Goal: Transaction & Acquisition: Purchase product/service

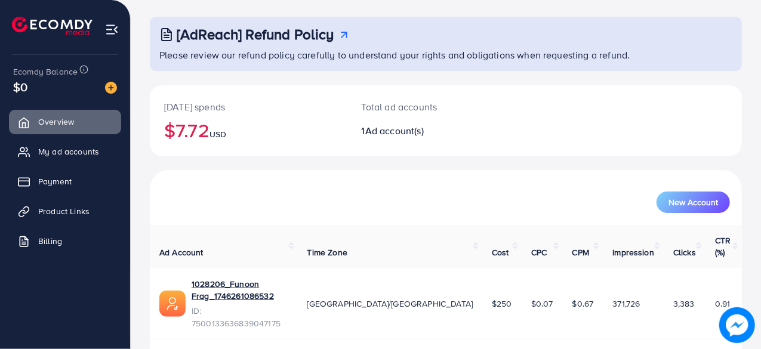
scroll to position [61, 0]
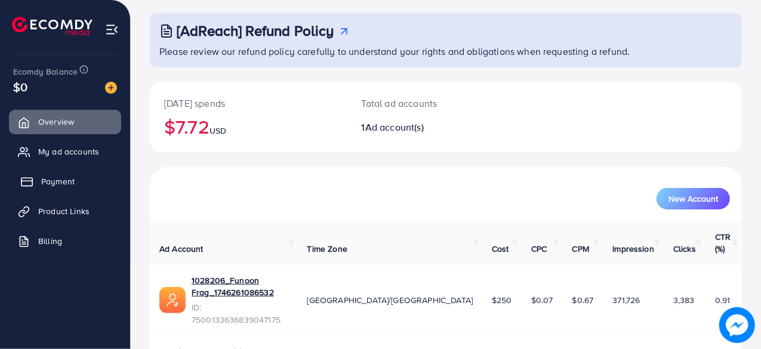
click at [80, 180] on link "Payment" at bounding box center [65, 181] width 112 height 24
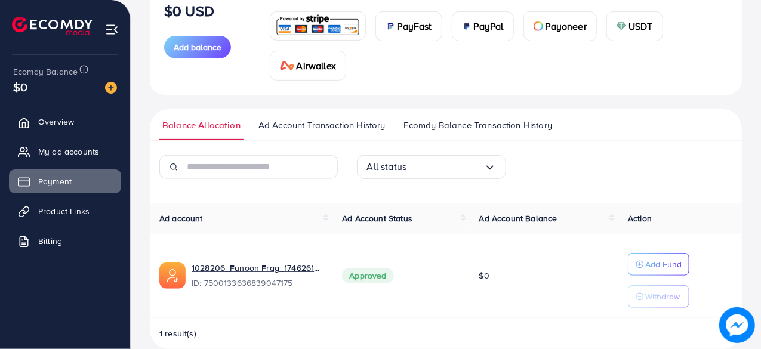
scroll to position [179, 0]
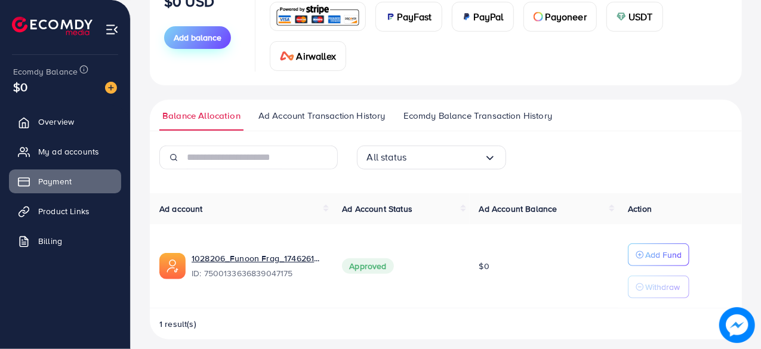
click at [206, 35] on span "Add balance" at bounding box center [198, 38] width 48 height 12
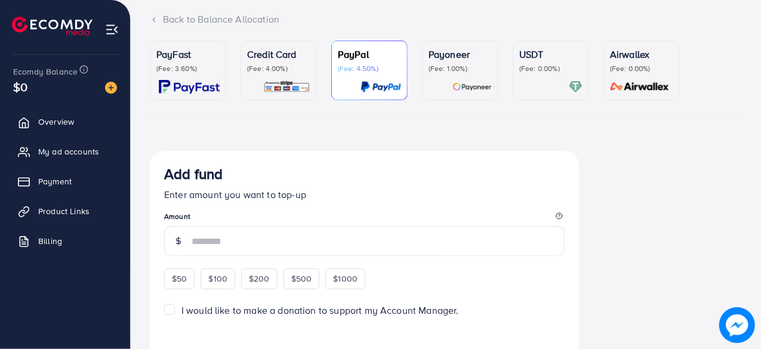
scroll to position [79, 0]
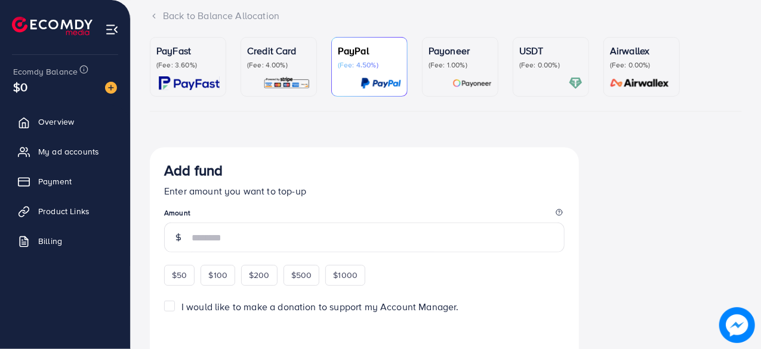
click at [451, 56] on p "Payoneer" at bounding box center [459, 51] width 63 height 14
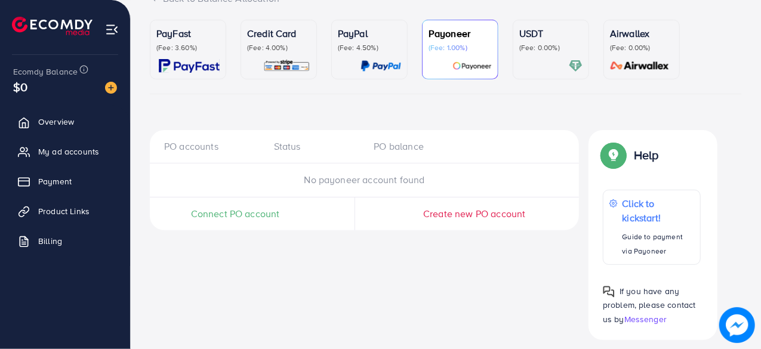
scroll to position [99, 0]
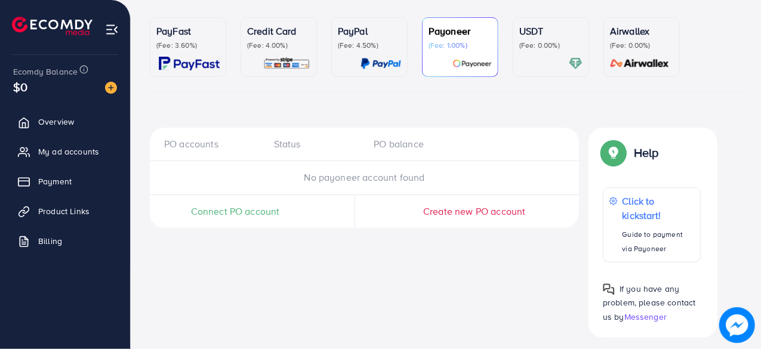
click at [371, 32] on p "PayPal" at bounding box center [369, 31] width 63 height 14
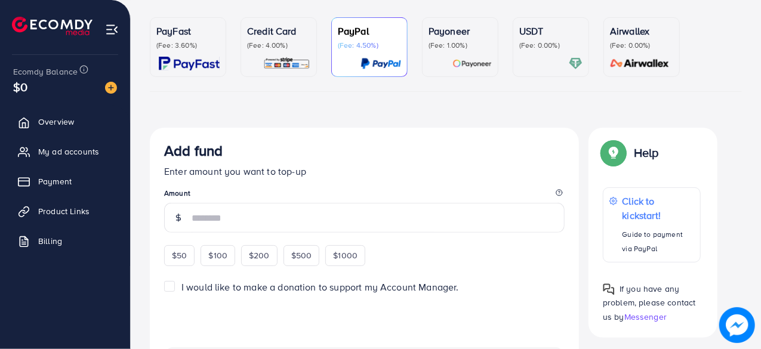
click at [533, 46] on p "(Fee: 0.00%)" at bounding box center [550, 46] width 63 height 10
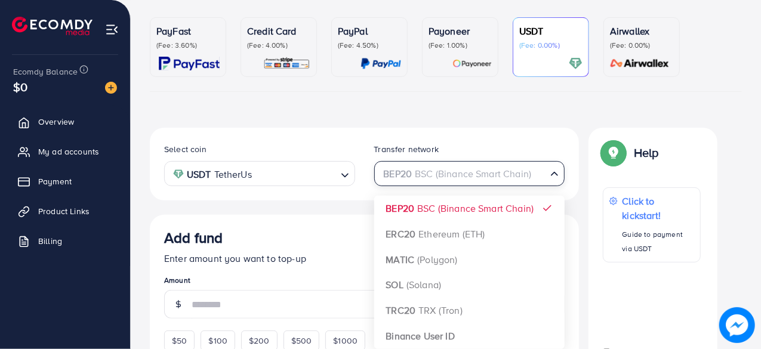
click at [423, 169] on div "BEP20 BSC (Binance Smart Chain)" at bounding box center [462, 172] width 169 height 21
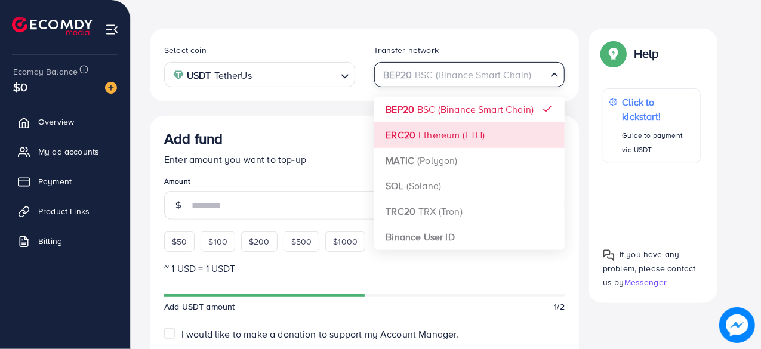
scroll to position [199, 0]
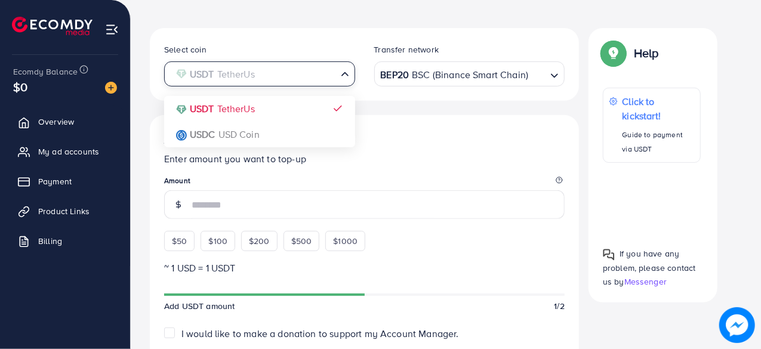
click at [303, 80] on input "Search for option" at bounding box center [252, 74] width 167 height 19
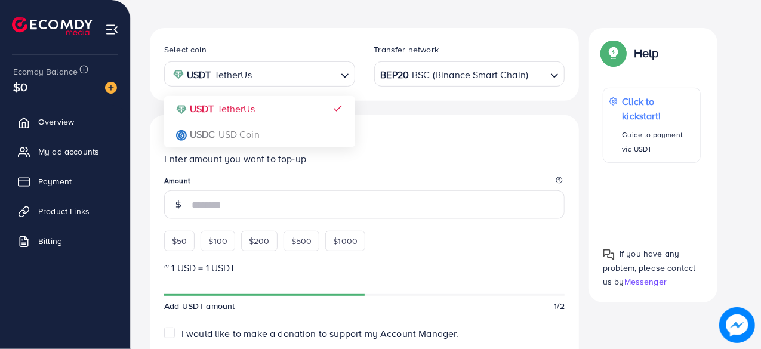
click at [444, 167] on div "Add fund Enter amount you want to top-up Amount $50 $100 $200 $500 $1000" at bounding box center [364, 191] width 400 height 122
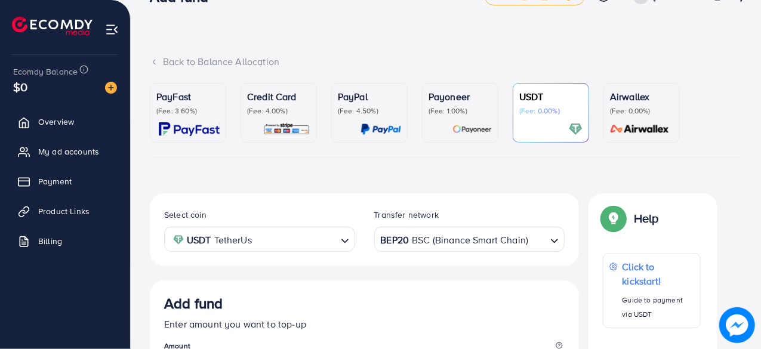
scroll to position [0, 0]
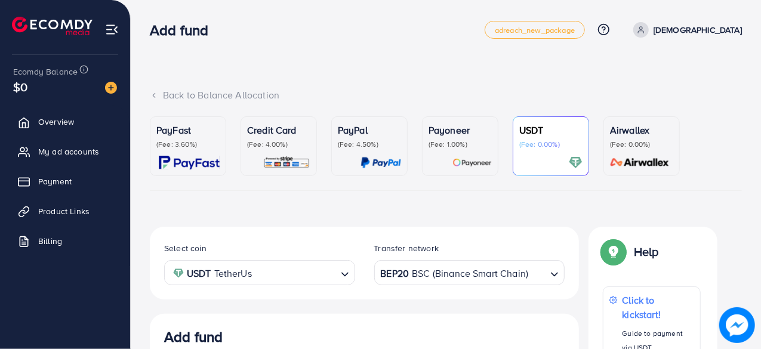
click at [453, 132] on p "Payoneer" at bounding box center [459, 130] width 63 height 14
